Goal: Task Accomplishment & Management: Use online tool/utility

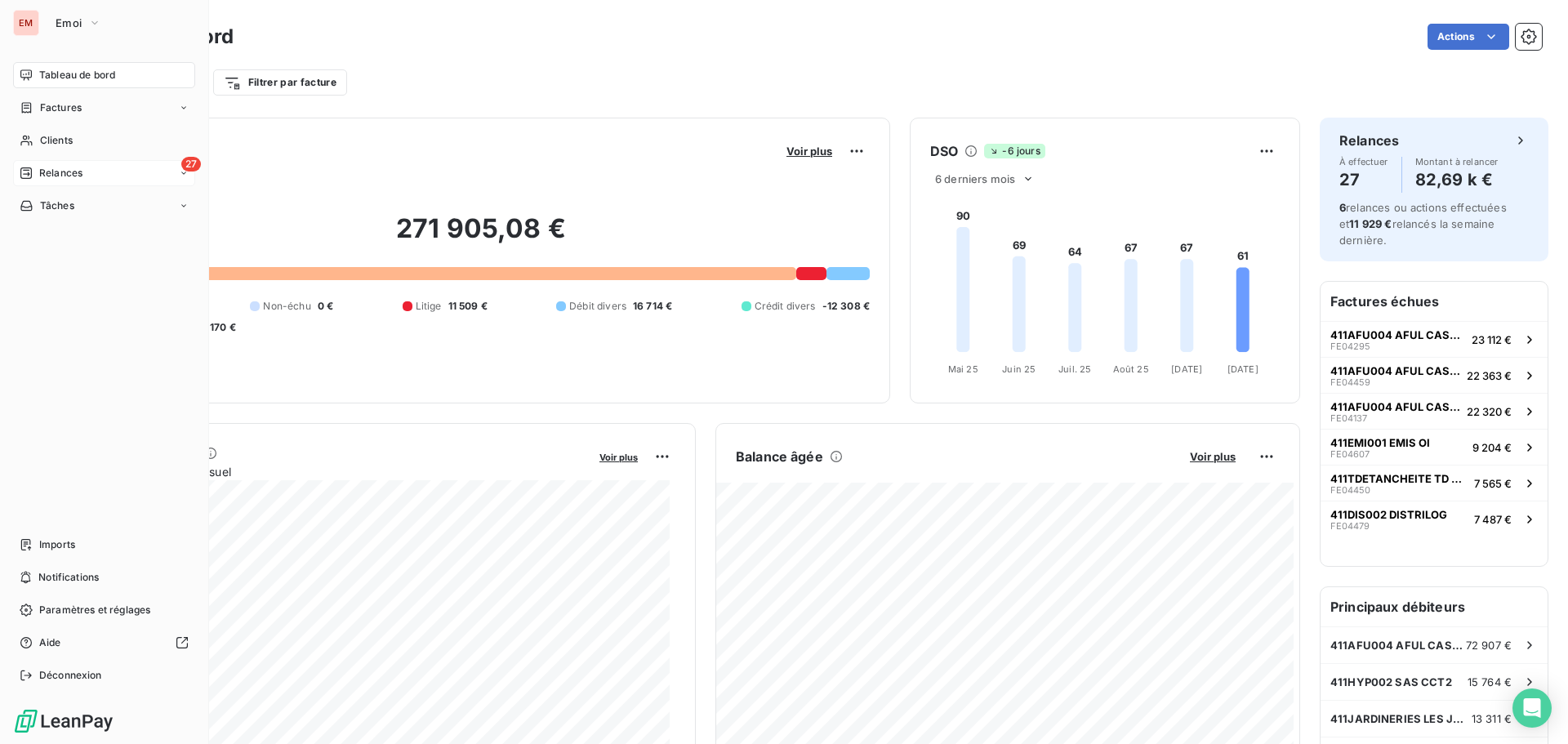
click at [36, 163] on div "27 Relances" at bounding box center [104, 173] width 182 height 26
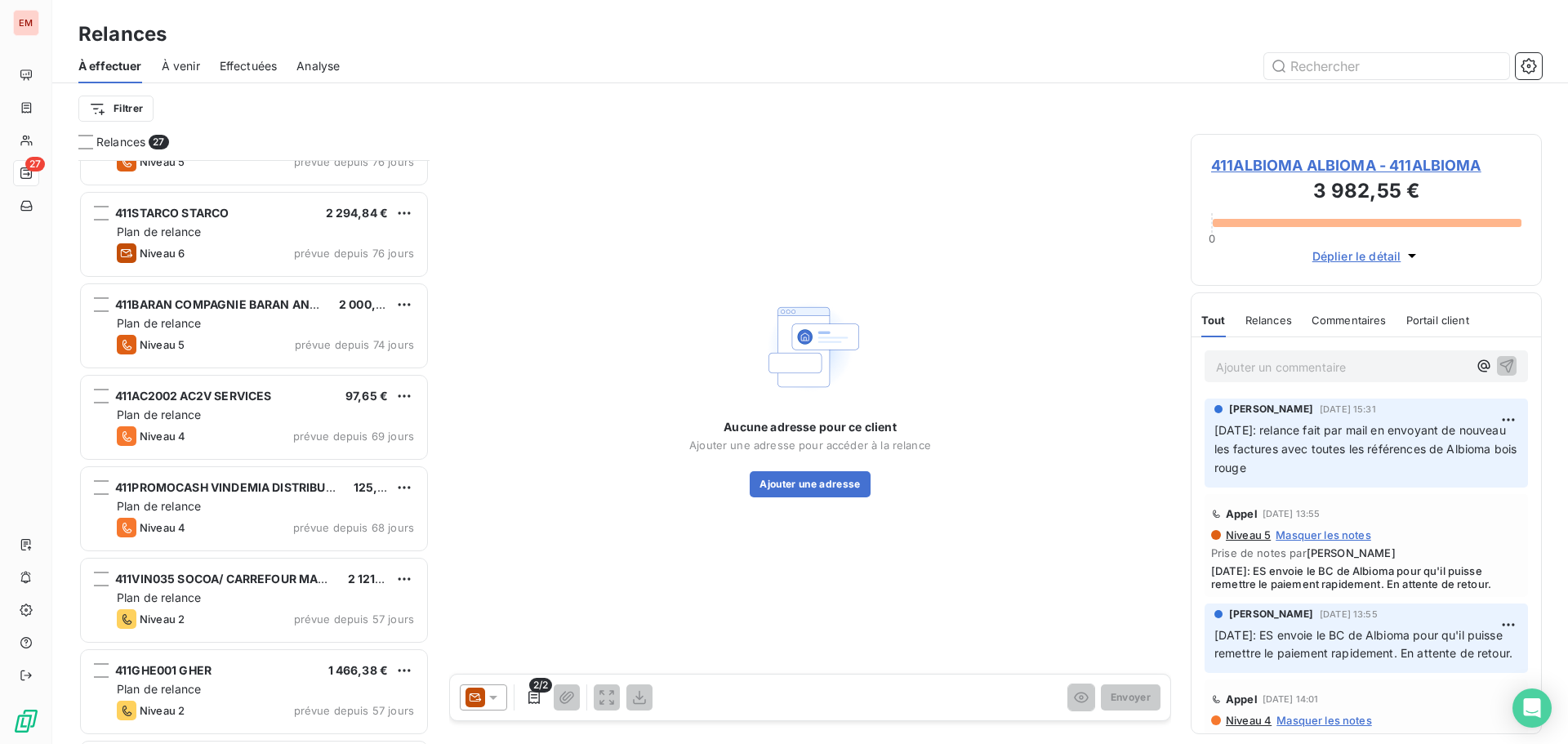
scroll to position [335, 0]
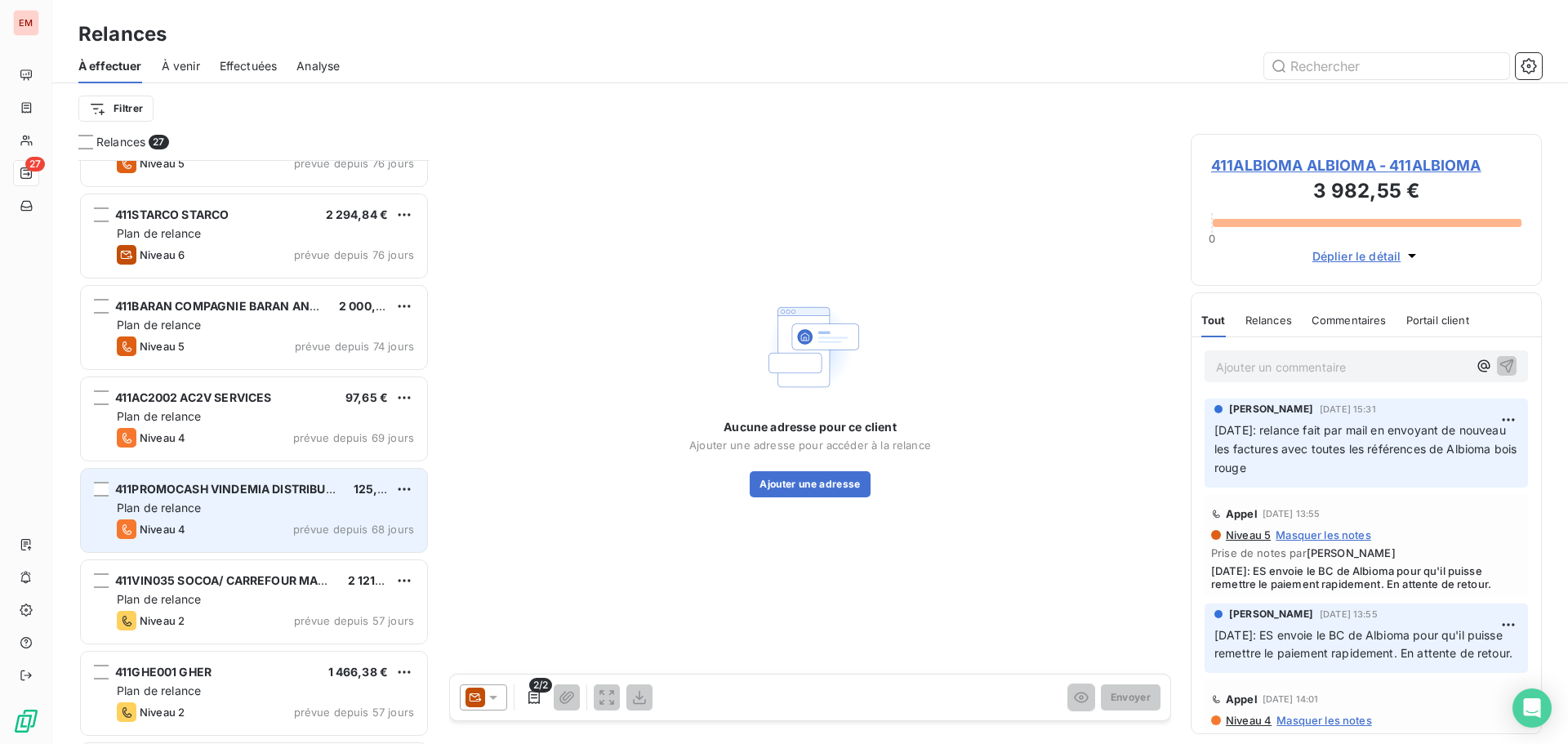
click at [243, 498] on div "411PROMOCASH VINDEMIA DISTRIBUTION / PROMOCASH 125,86 € Plan de relance Niveau …" at bounding box center [253, 511] width 346 height 83
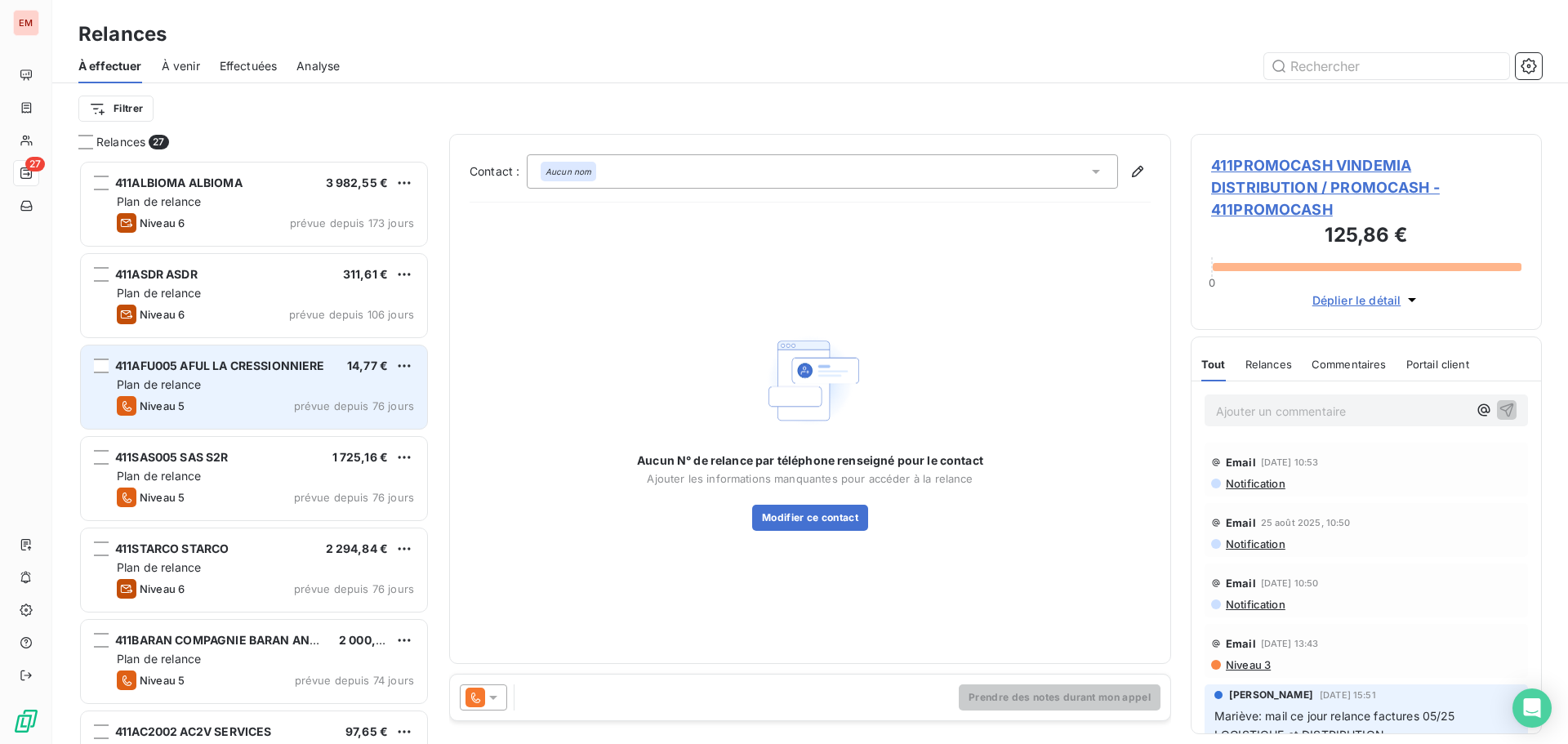
click at [215, 368] on span "411AFU005 AFUL LA CRESSIONNIERE" at bounding box center [220, 365] width 210 height 14
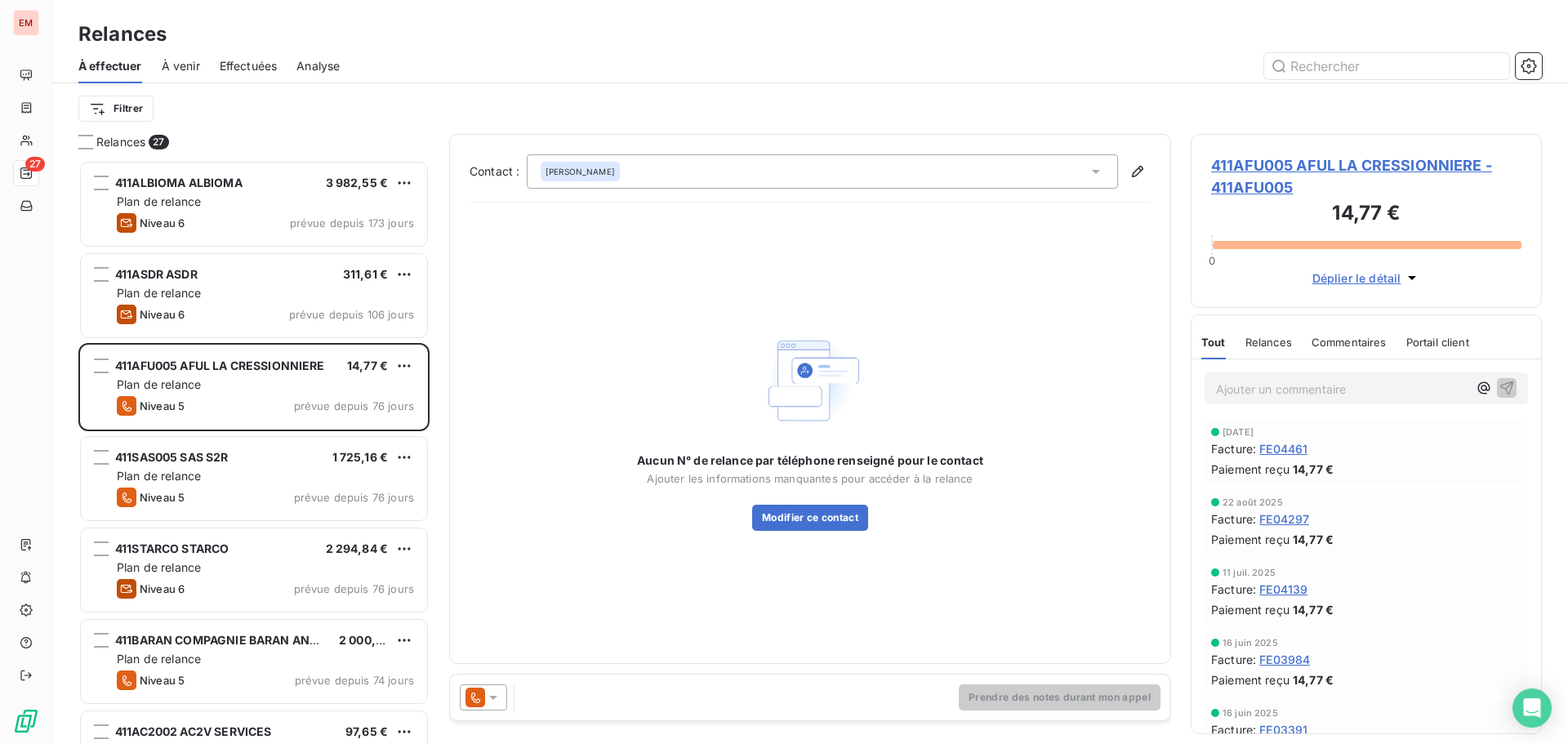
click at [491, 694] on icon at bounding box center [493, 698] width 17 height 17
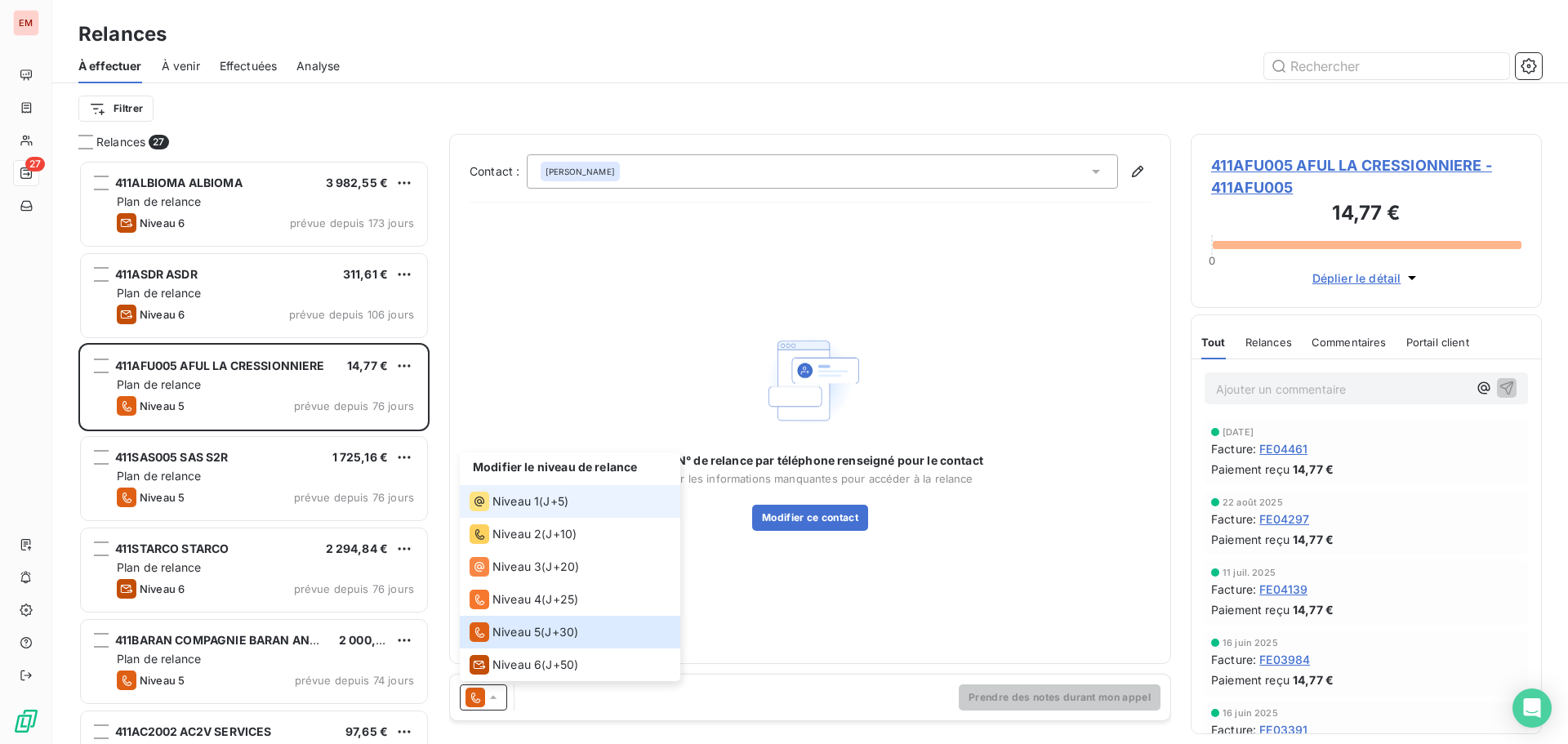
click at [520, 511] on div "Niveau 1" at bounding box center [504, 502] width 70 height 20
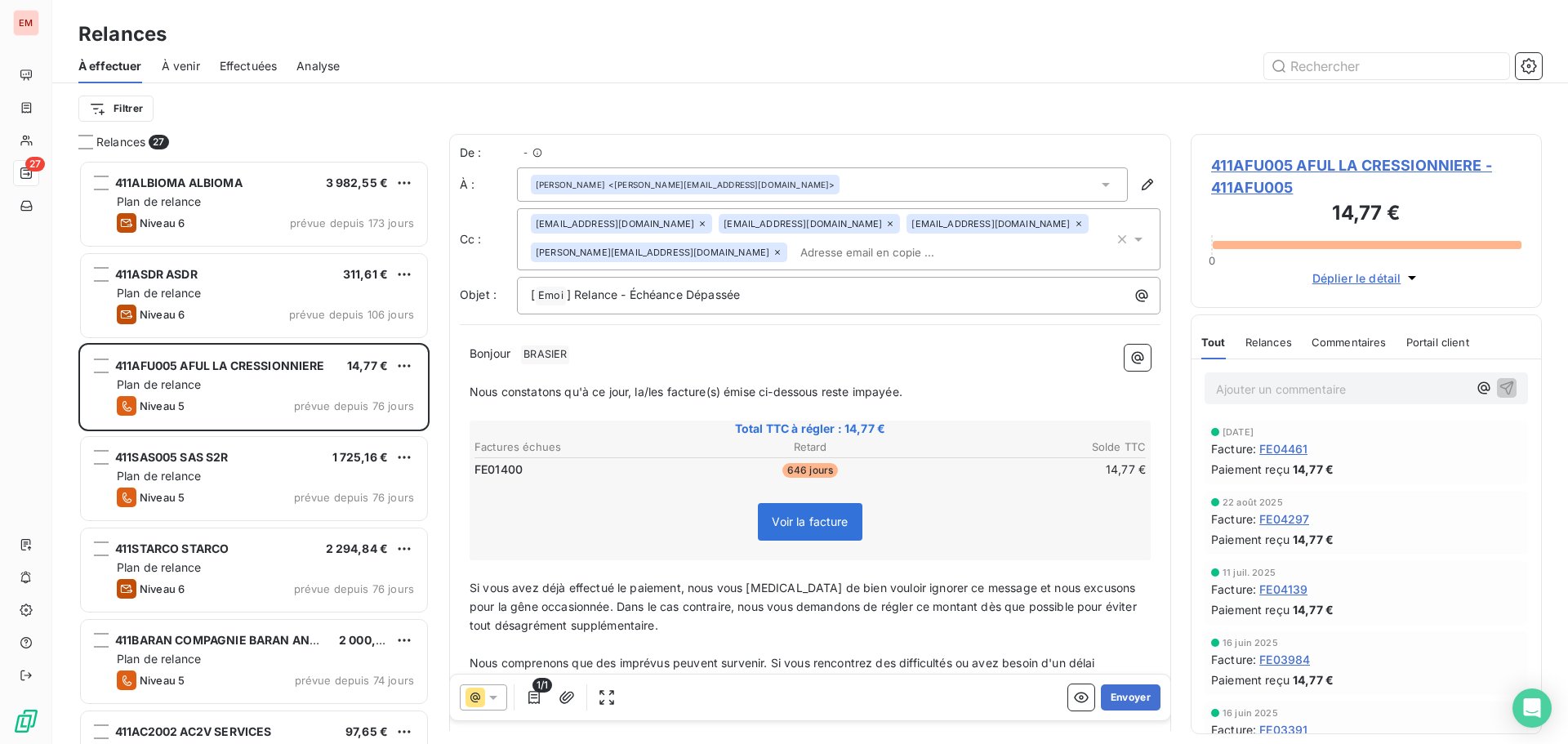
scroll to position [571, 339]
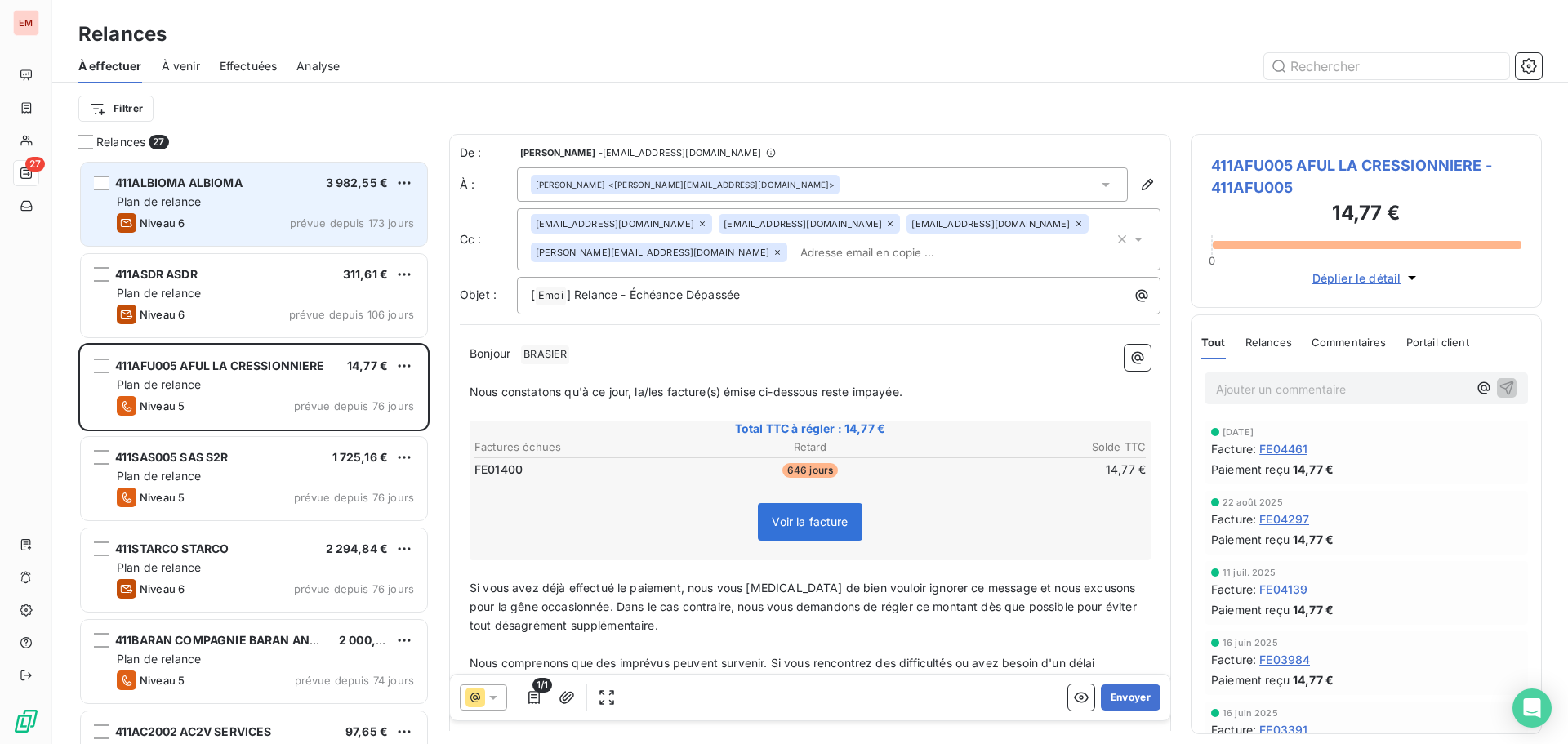
click at [186, 204] on span "Plan de relance" at bounding box center [159, 201] width 84 height 14
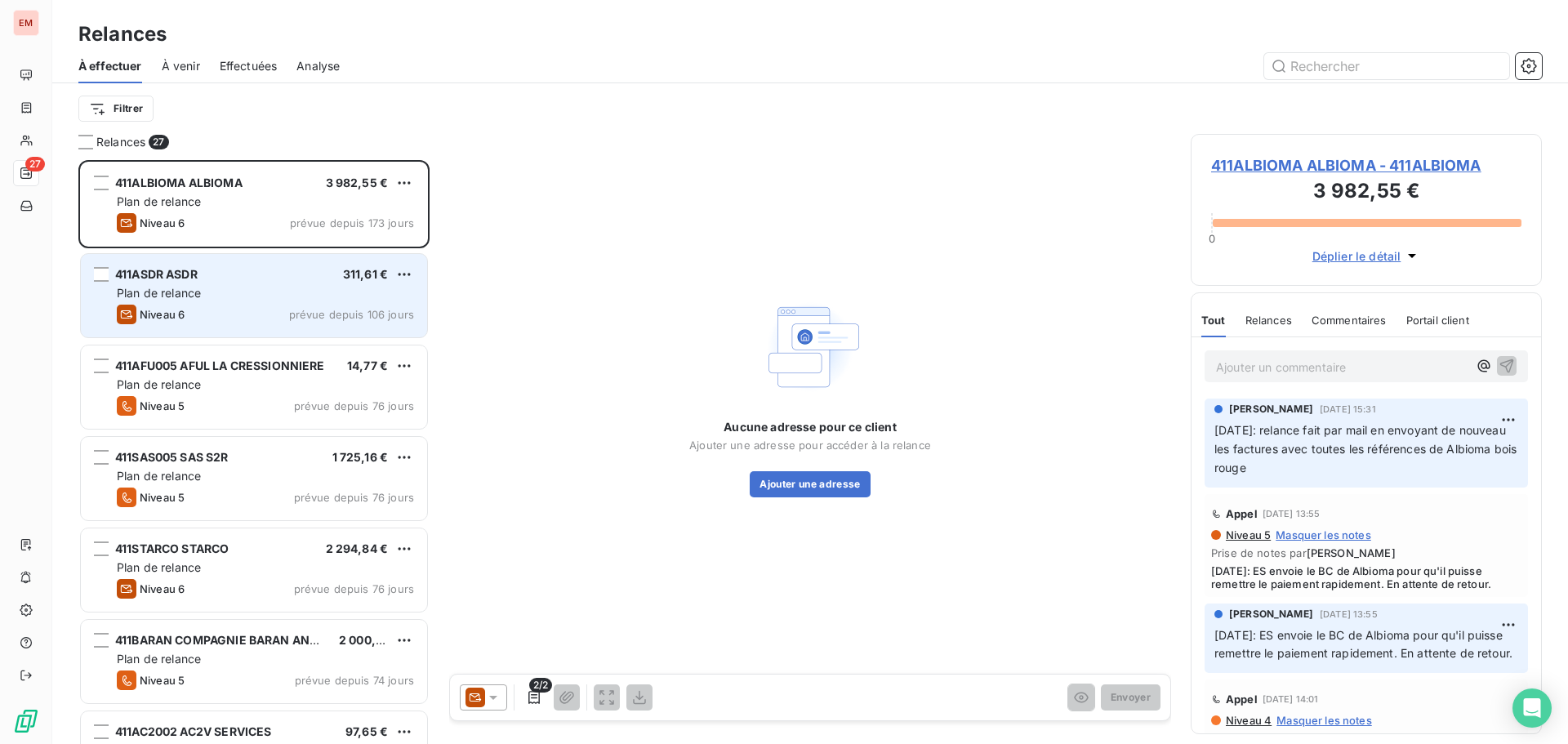
click at [197, 293] on span "Plan de relance" at bounding box center [159, 292] width 84 height 14
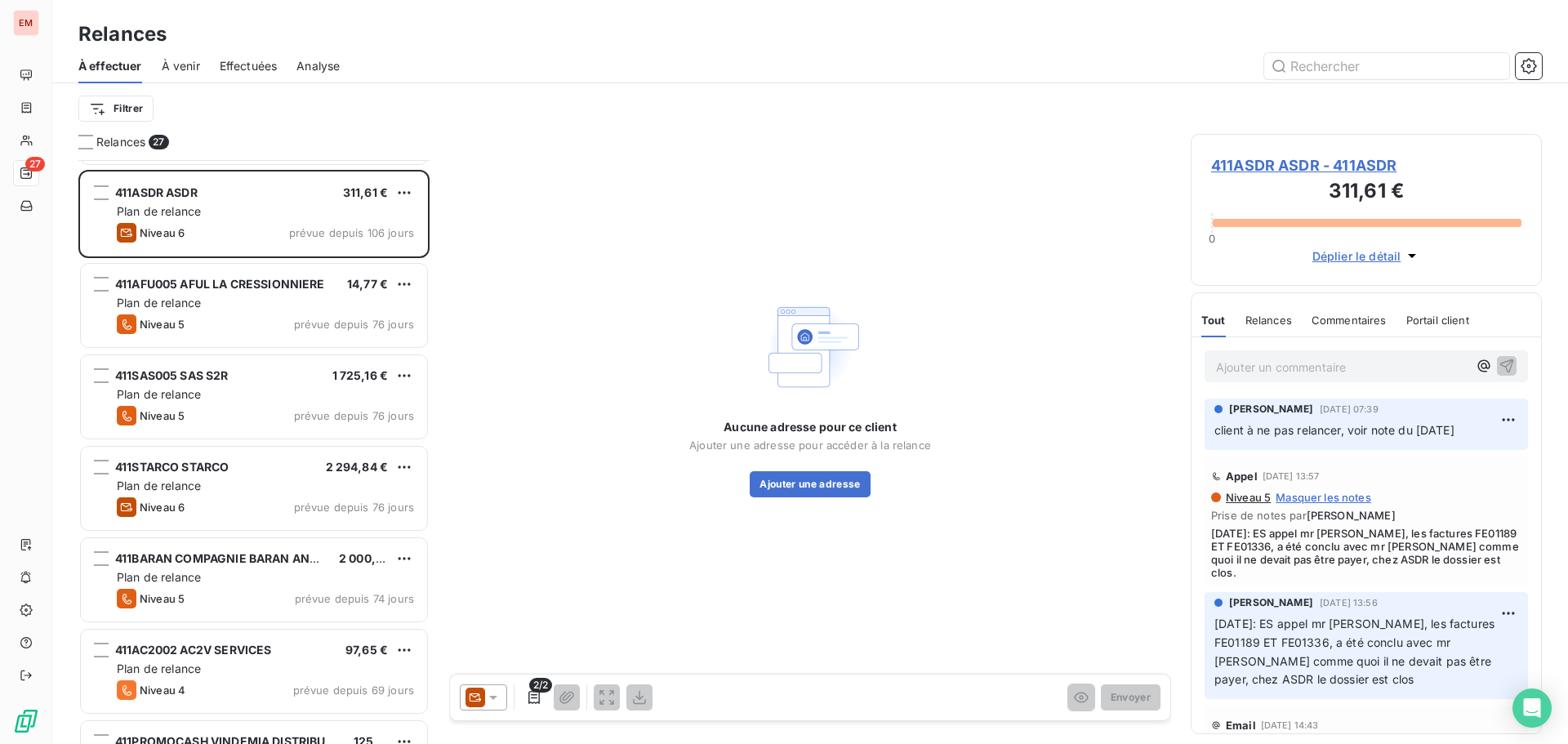
scroll to position [164, 0]
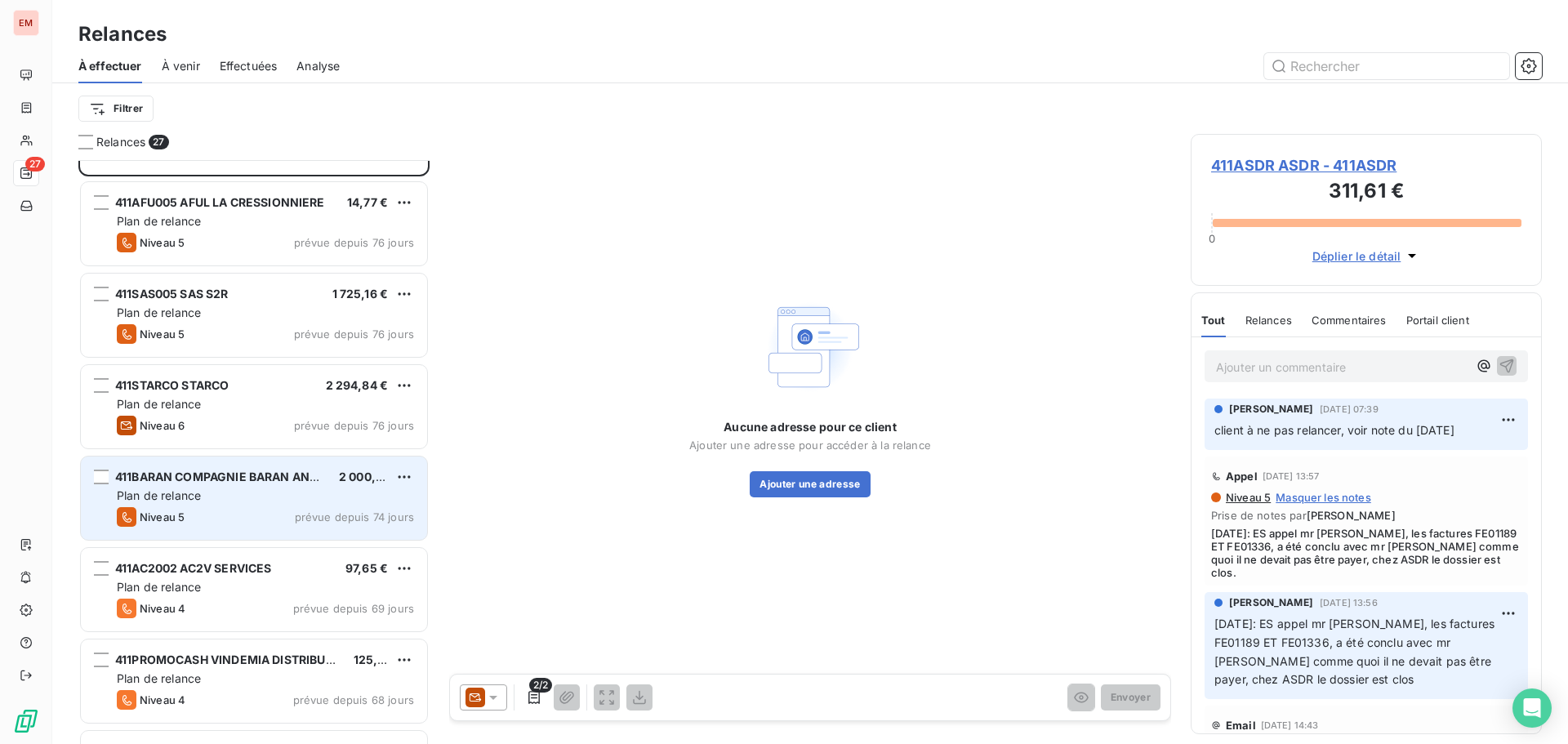
click at [238, 501] on div "Plan de relance" at bounding box center [266, 496] width 297 height 17
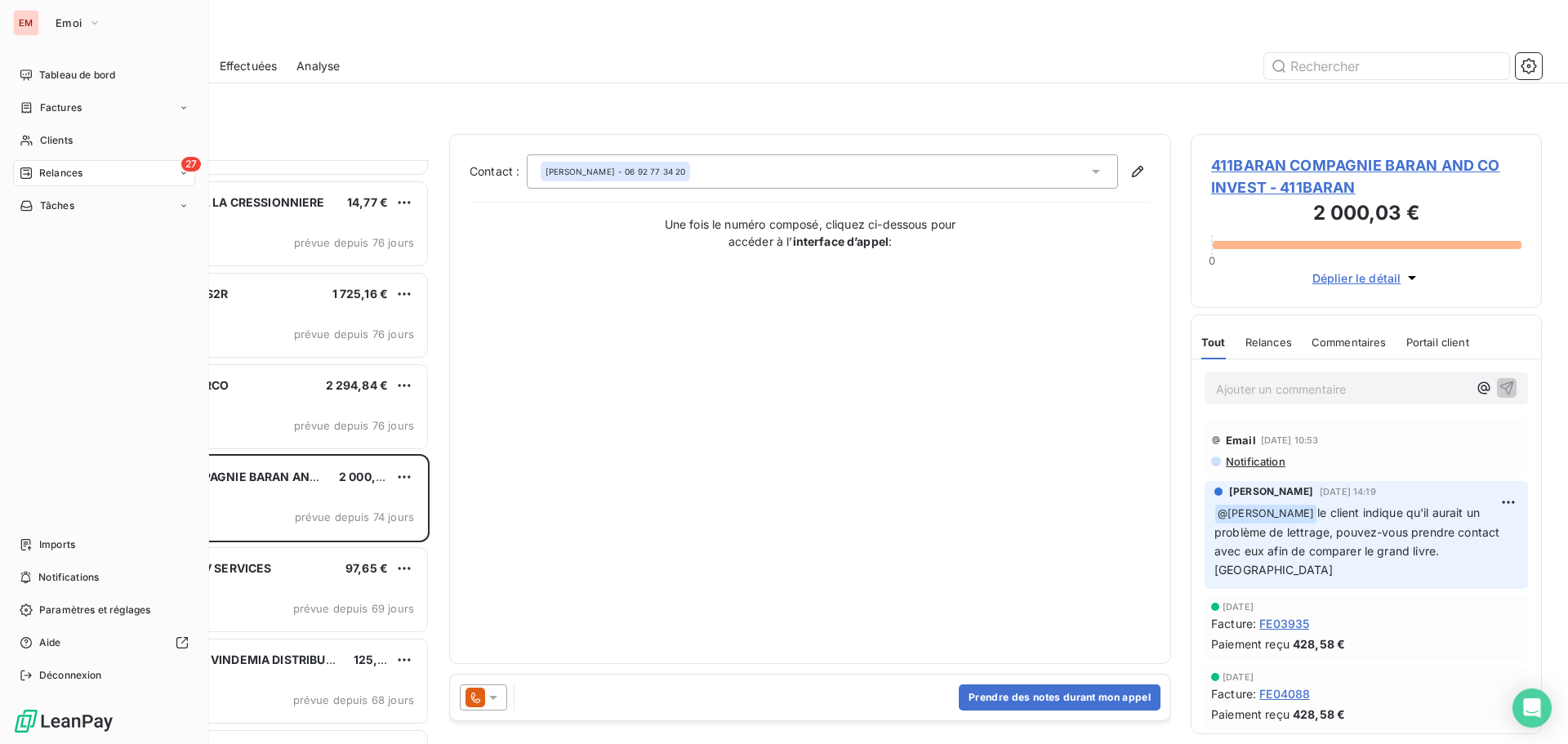
click at [43, 86] on div "Tableau de bord" at bounding box center [104, 75] width 182 height 26
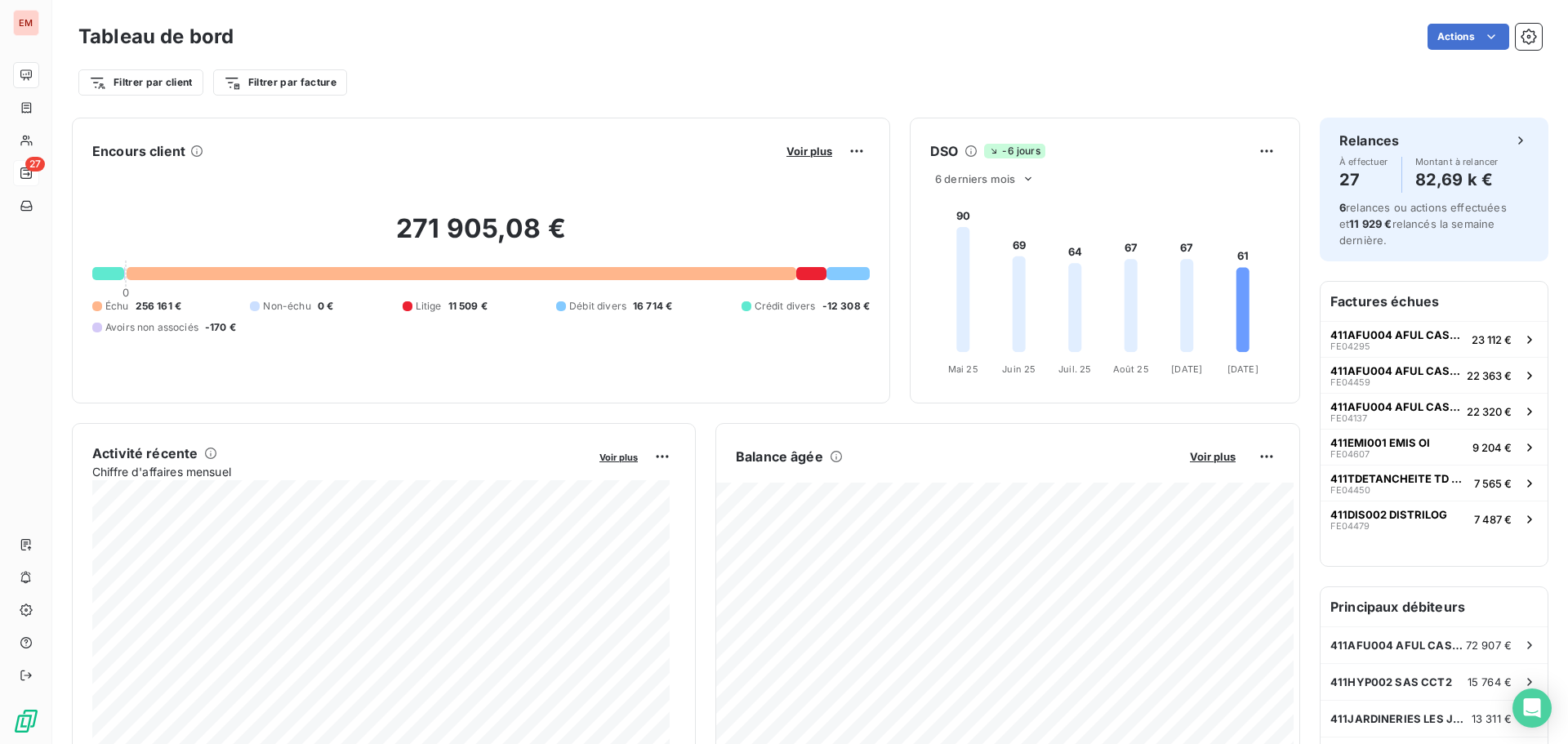
click at [39, 163] on div "27" at bounding box center [26, 173] width 26 height 26
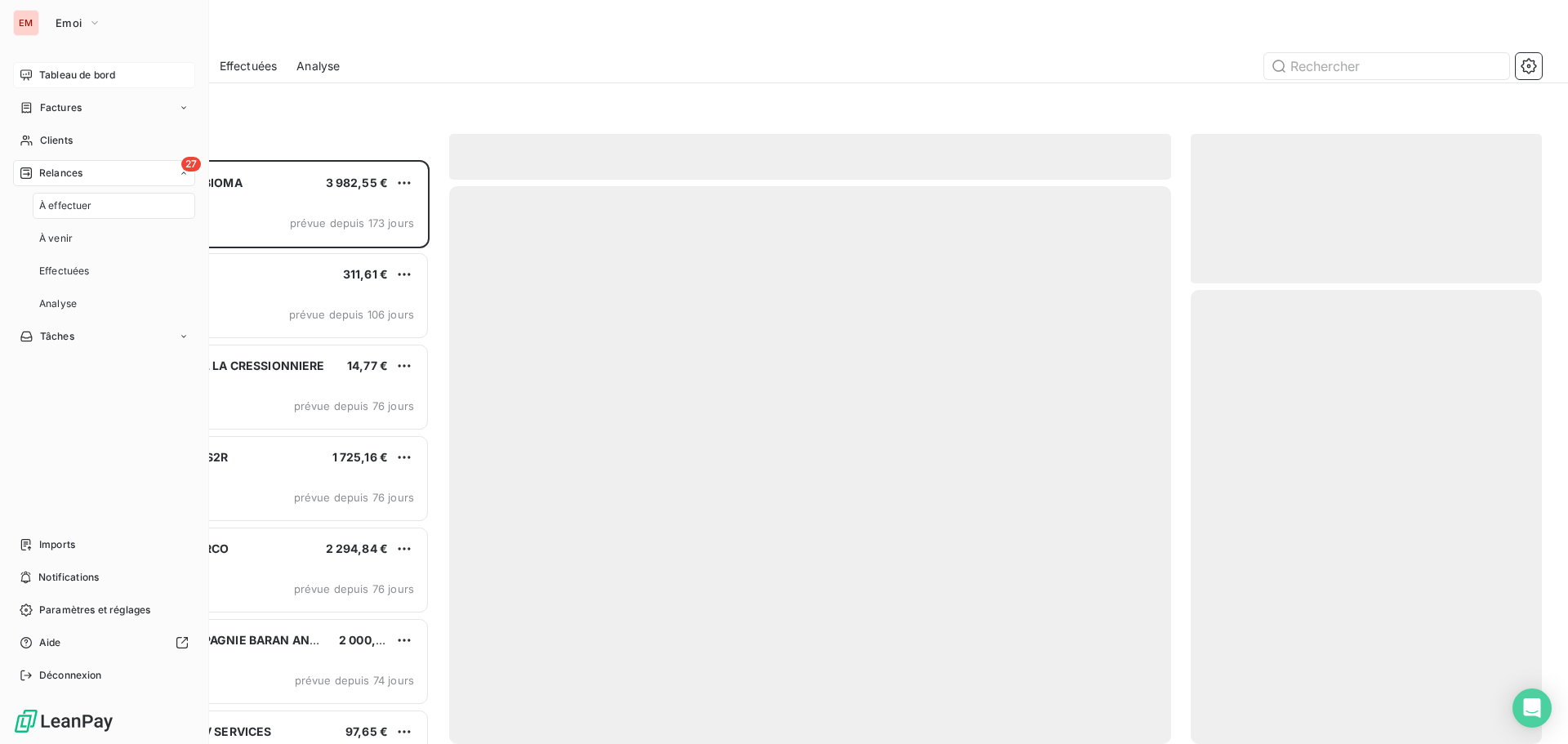
scroll to position [571, 339]
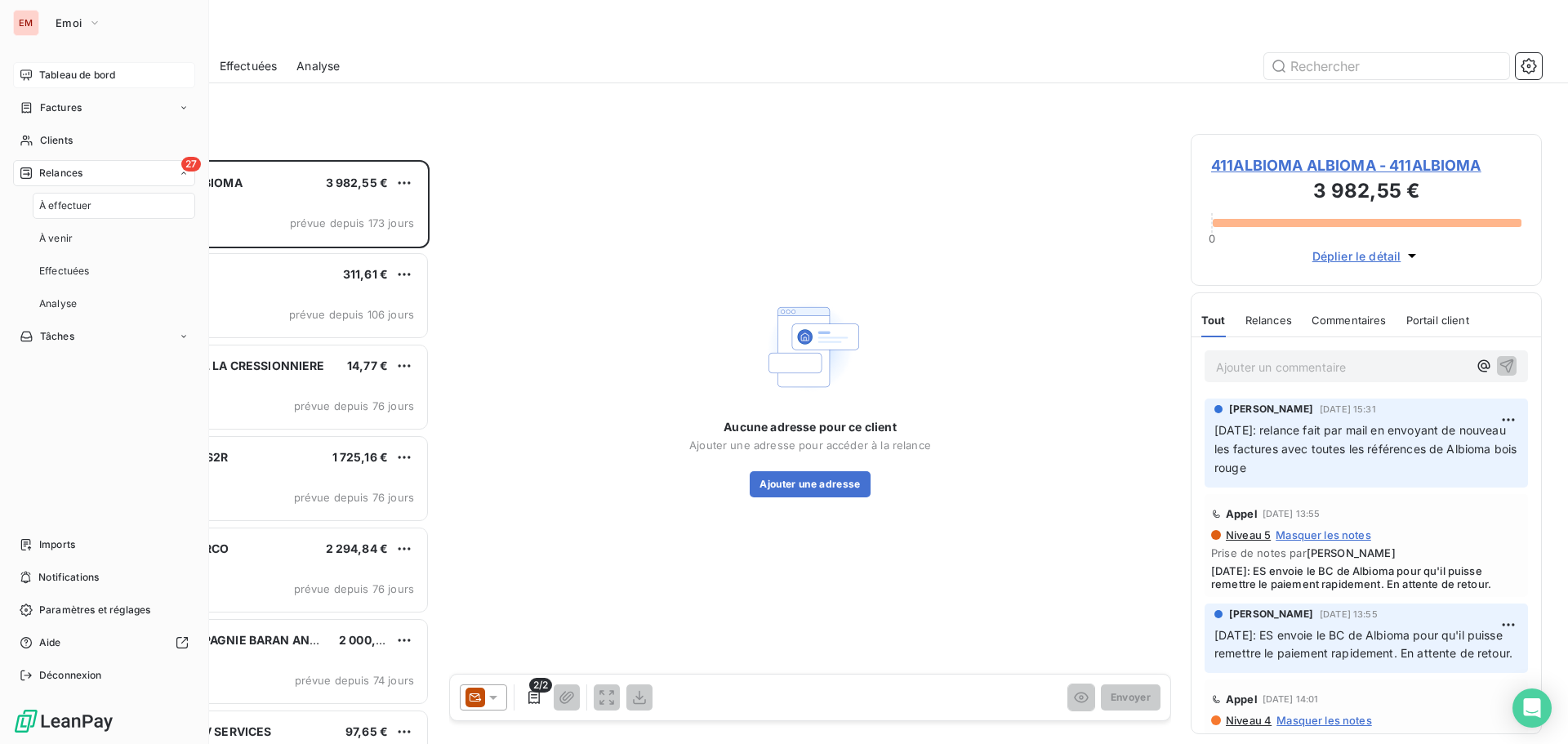
click at [34, 69] on div "Tableau de bord" at bounding box center [104, 75] width 182 height 26
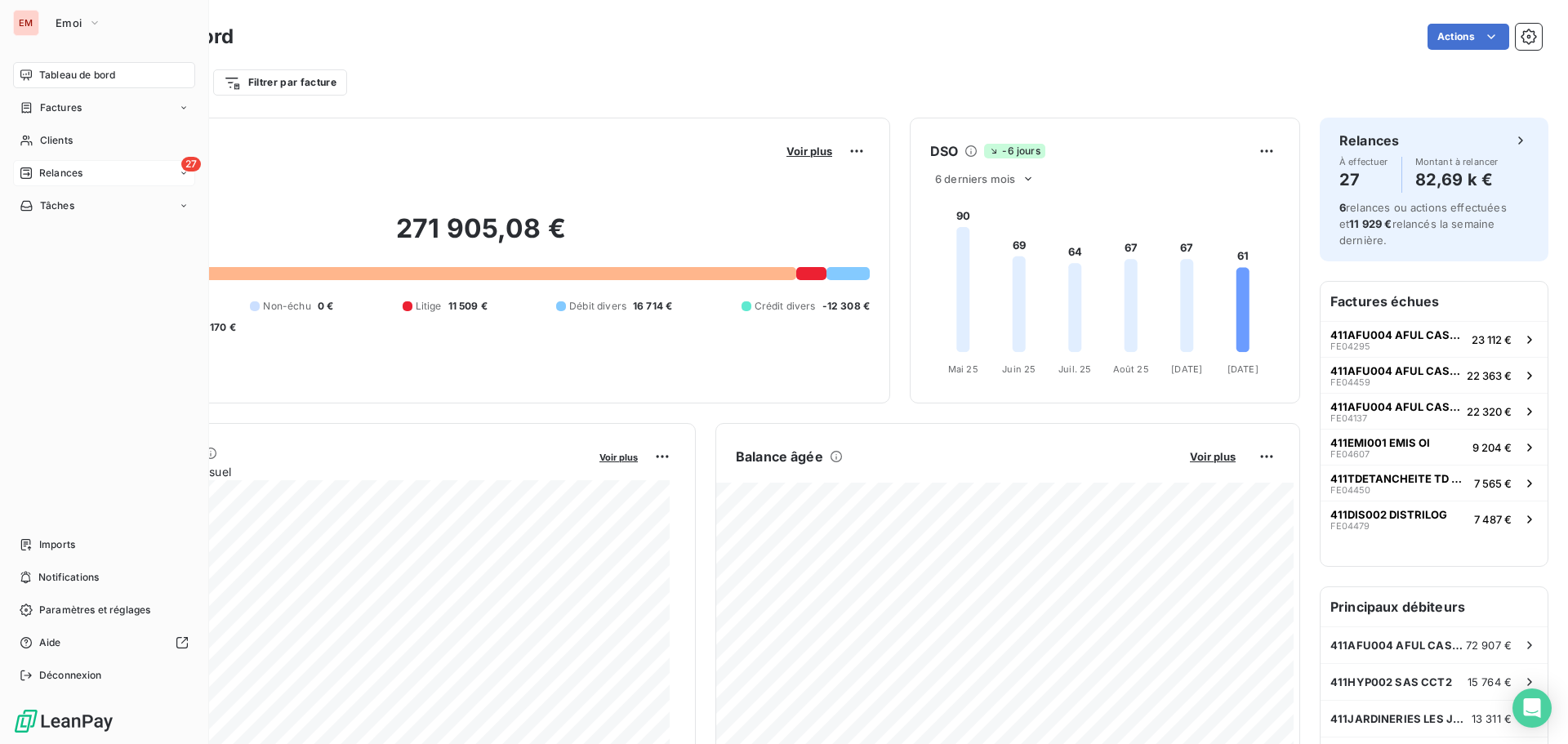
click at [37, 173] on div "Relances" at bounding box center [51, 174] width 63 height 15
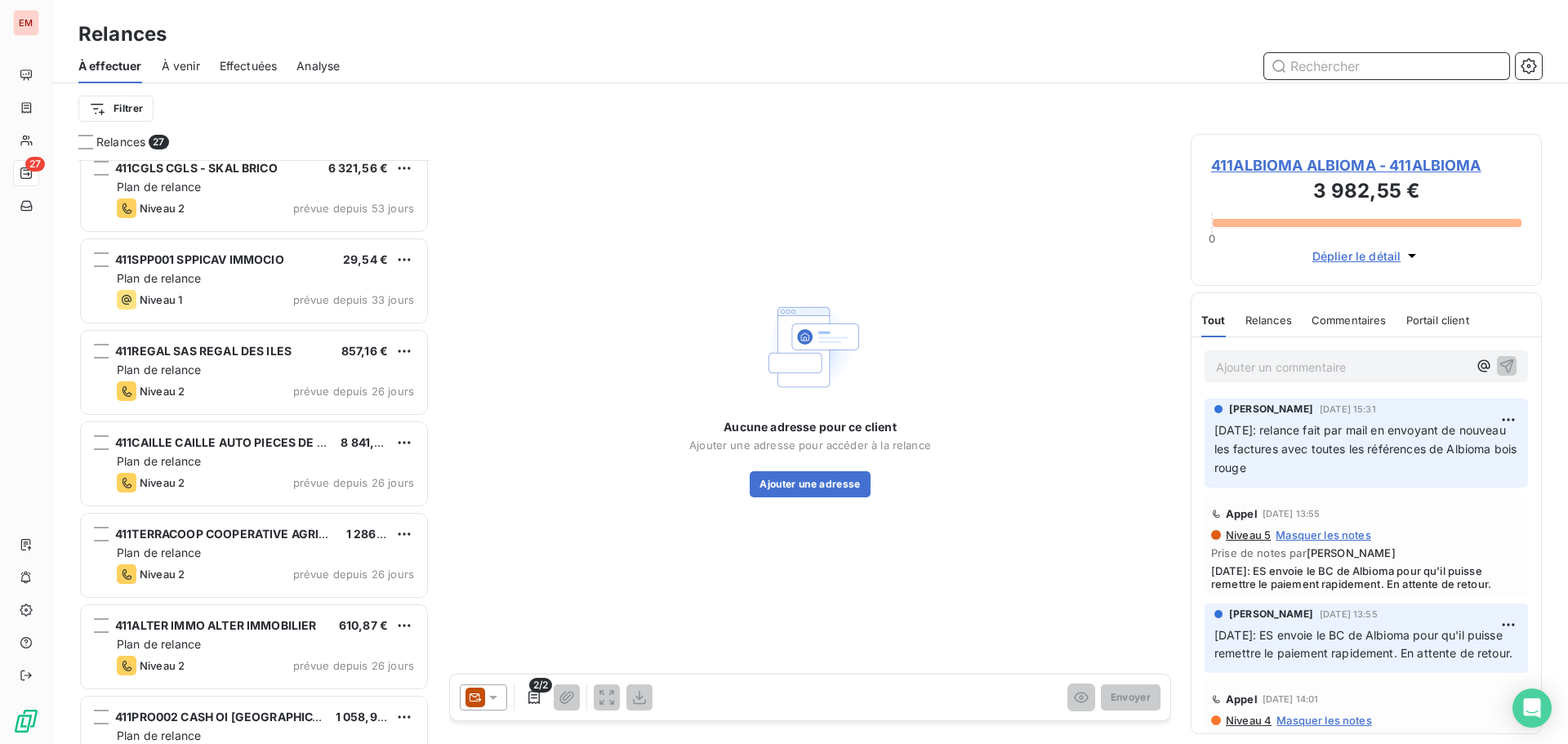
scroll to position [1152, 0]
